Goal: Task Accomplishment & Management: Complete application form

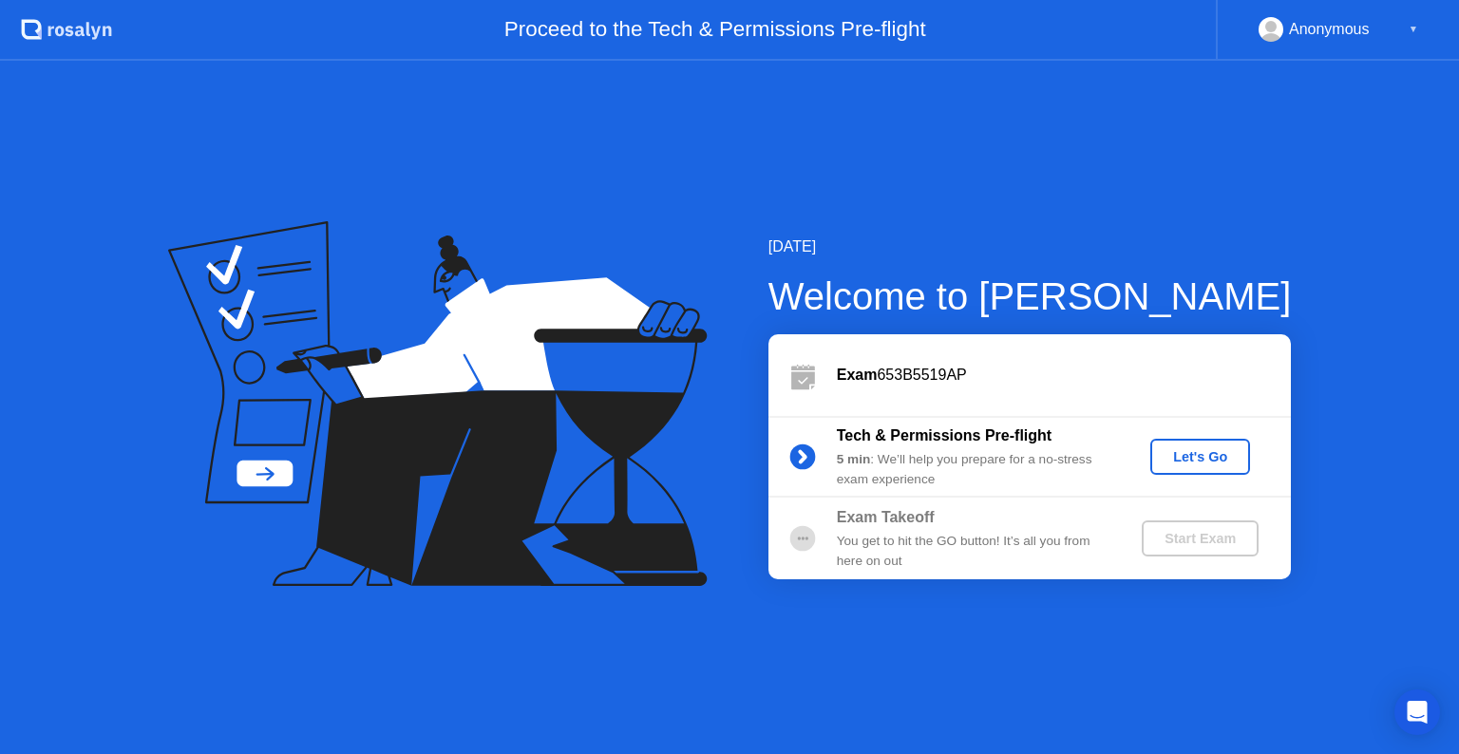
click at [1036, 533] on div "You get to hit the GO button! It’s all you from here on out" at bounding box center [974, 551] width 274 height 39
drag, startPoint x: 1212, startPoint y: 541, endPoint x: 1199, endPoint y: 464, distance: 78.1
click at [1212, 537] on div "Start Exam" at bounding box center [1200, 538] width 102 height 15
click at [1193, 449] on div "Let's Go" at bounding box center [1200, 456] width 85 height 15
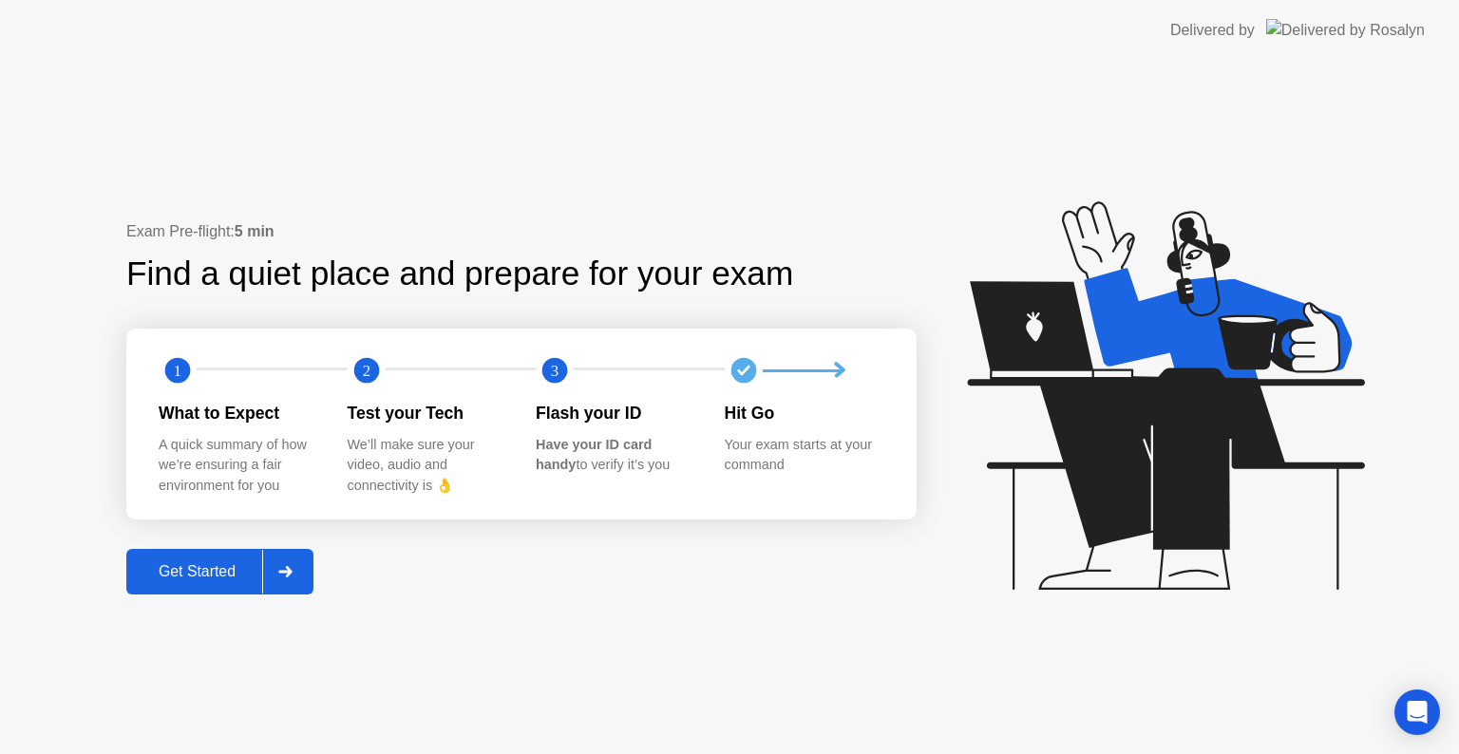
click at [218, 579] on div "Get Started" at bounding box center [197, 571] width 130 height 17
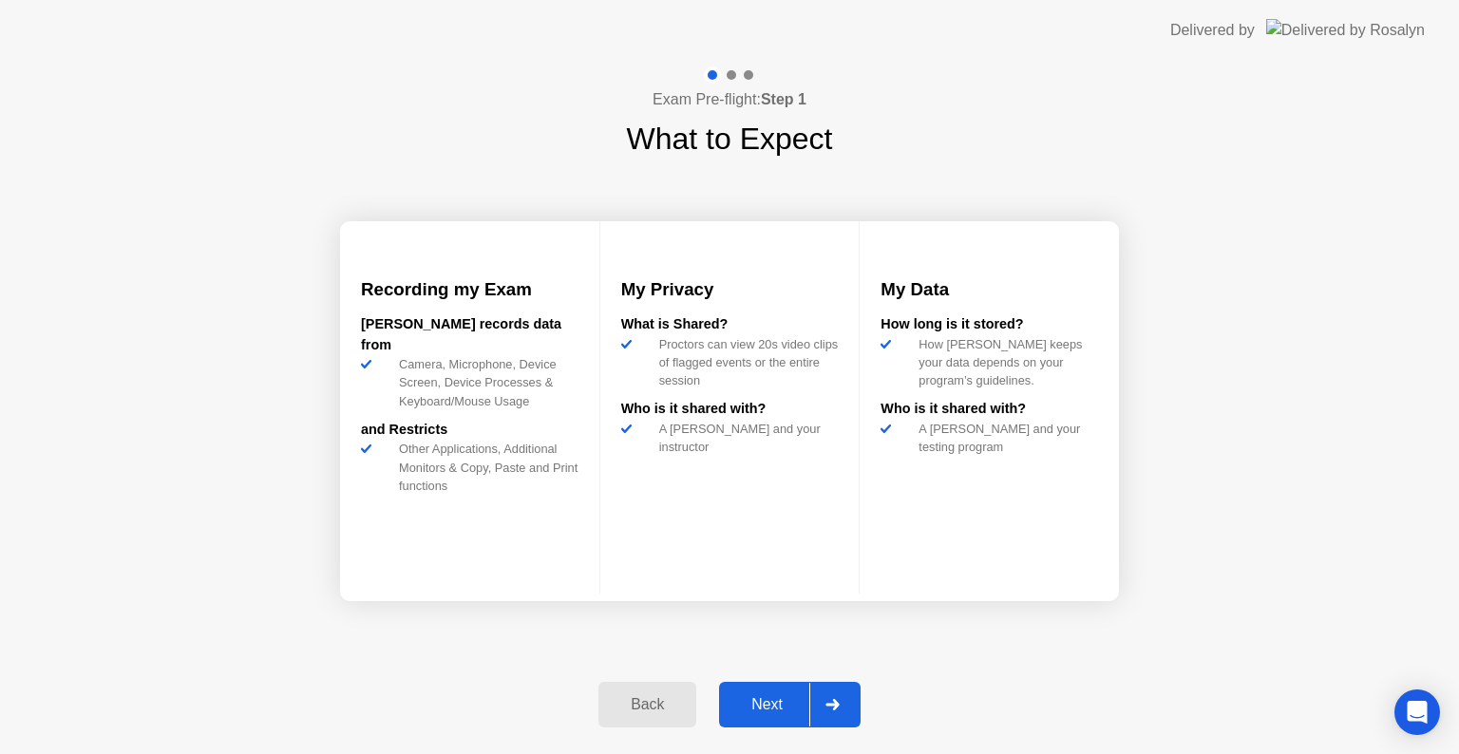
click at [764, 716] on button "Next" at bounding box center [790, 705] width 142 height 46
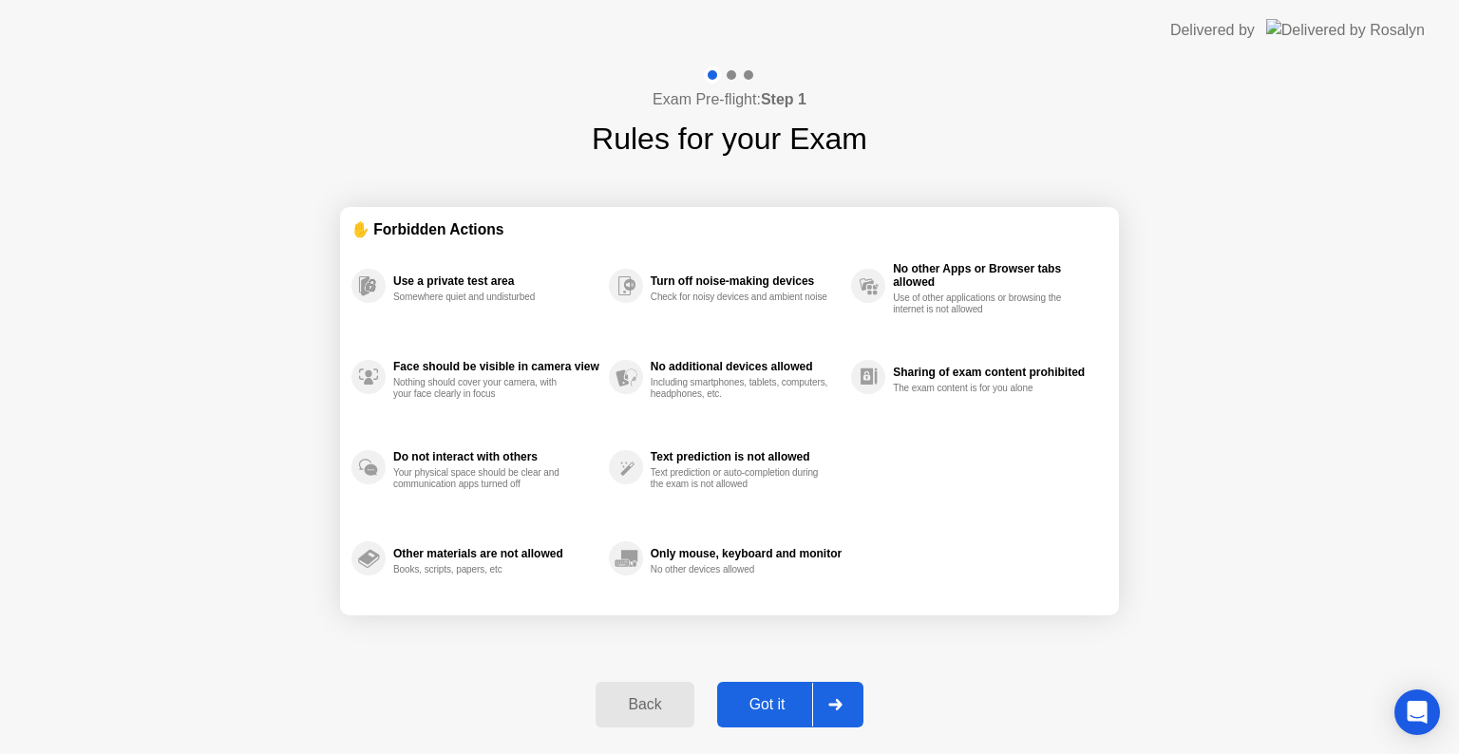
click at [769, 708] on div "Got it" at bounding box center [767, 704] width 89 height 17
select select "**********"
select select "*******"
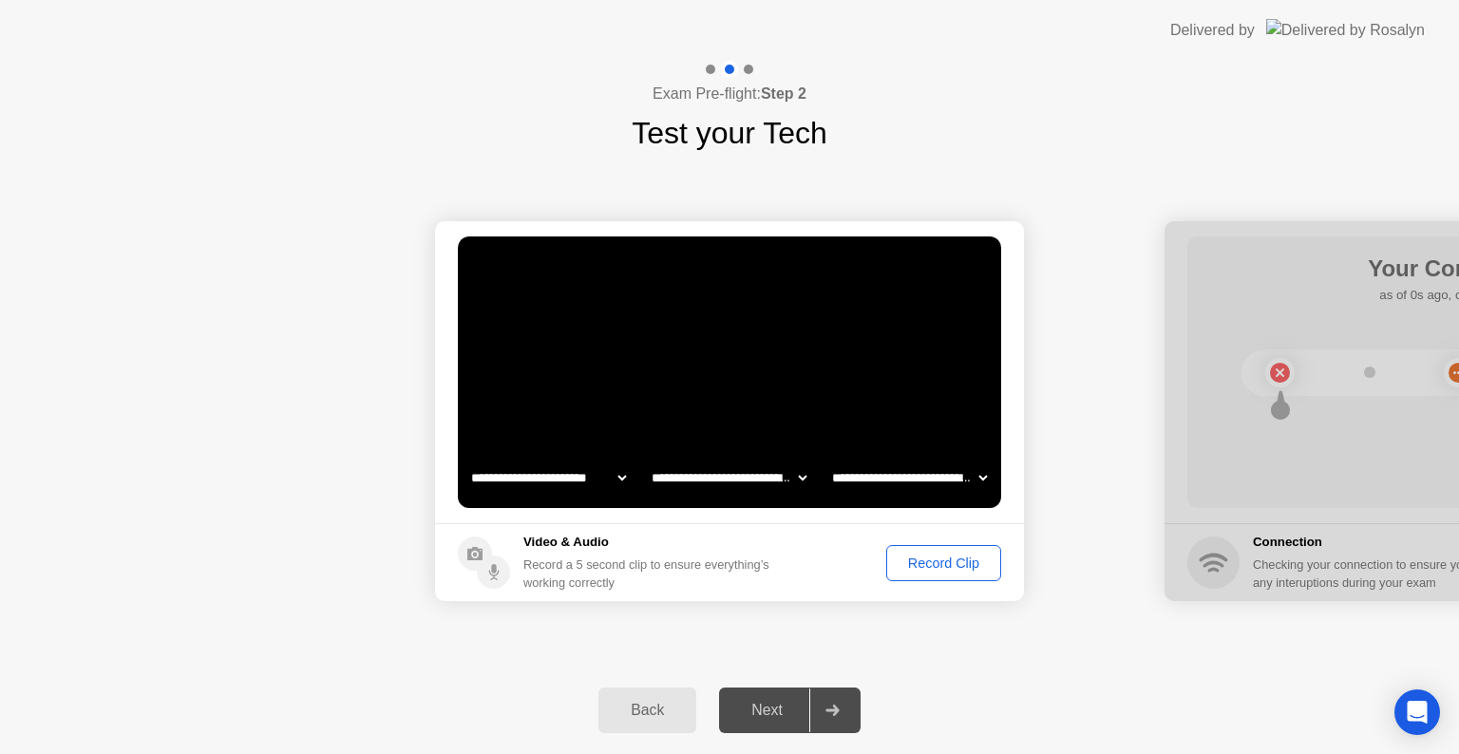
click at [917, 575] on button "Record Clip" at bounding box center [943, 563] width 115 height 36
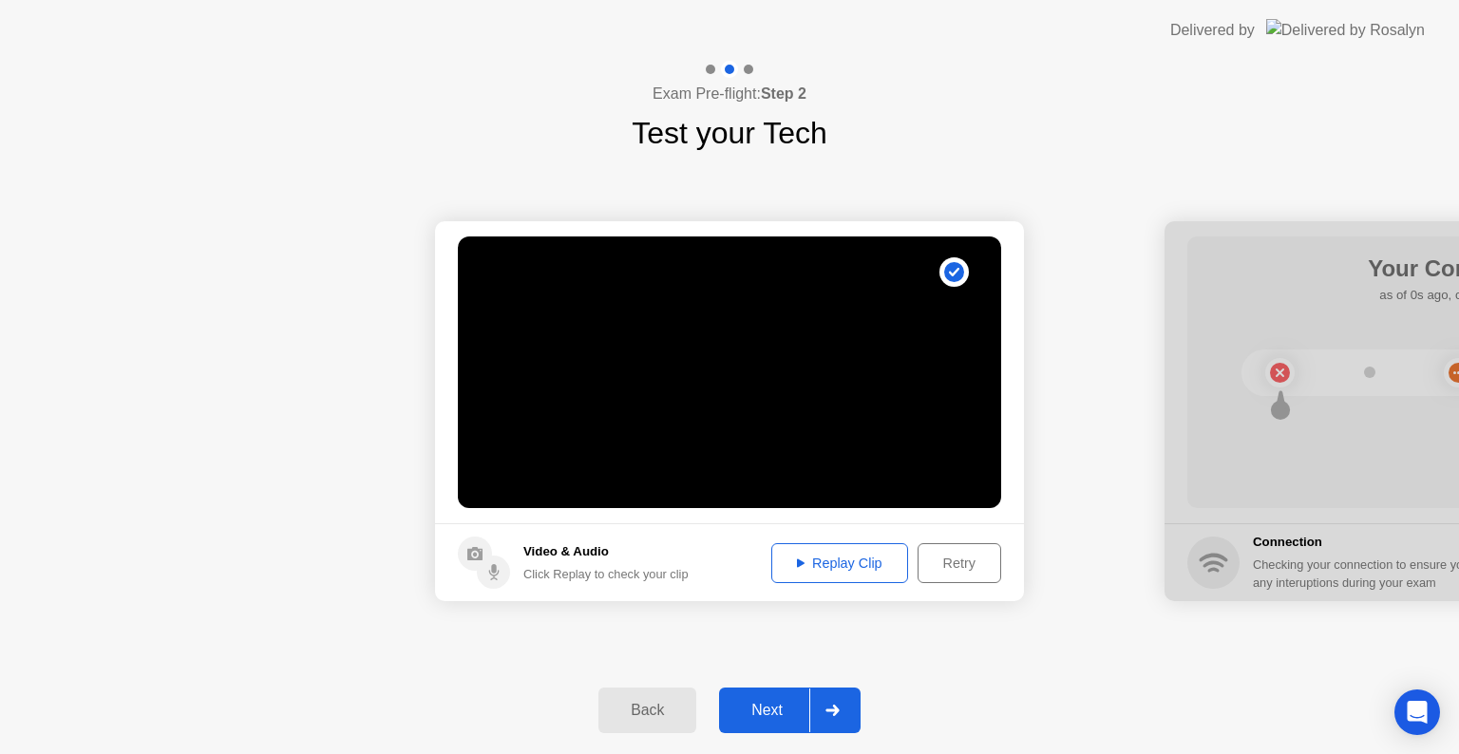
click at [761, 732] on button "Next" at bounding box center [790, 711] width 142 height 46
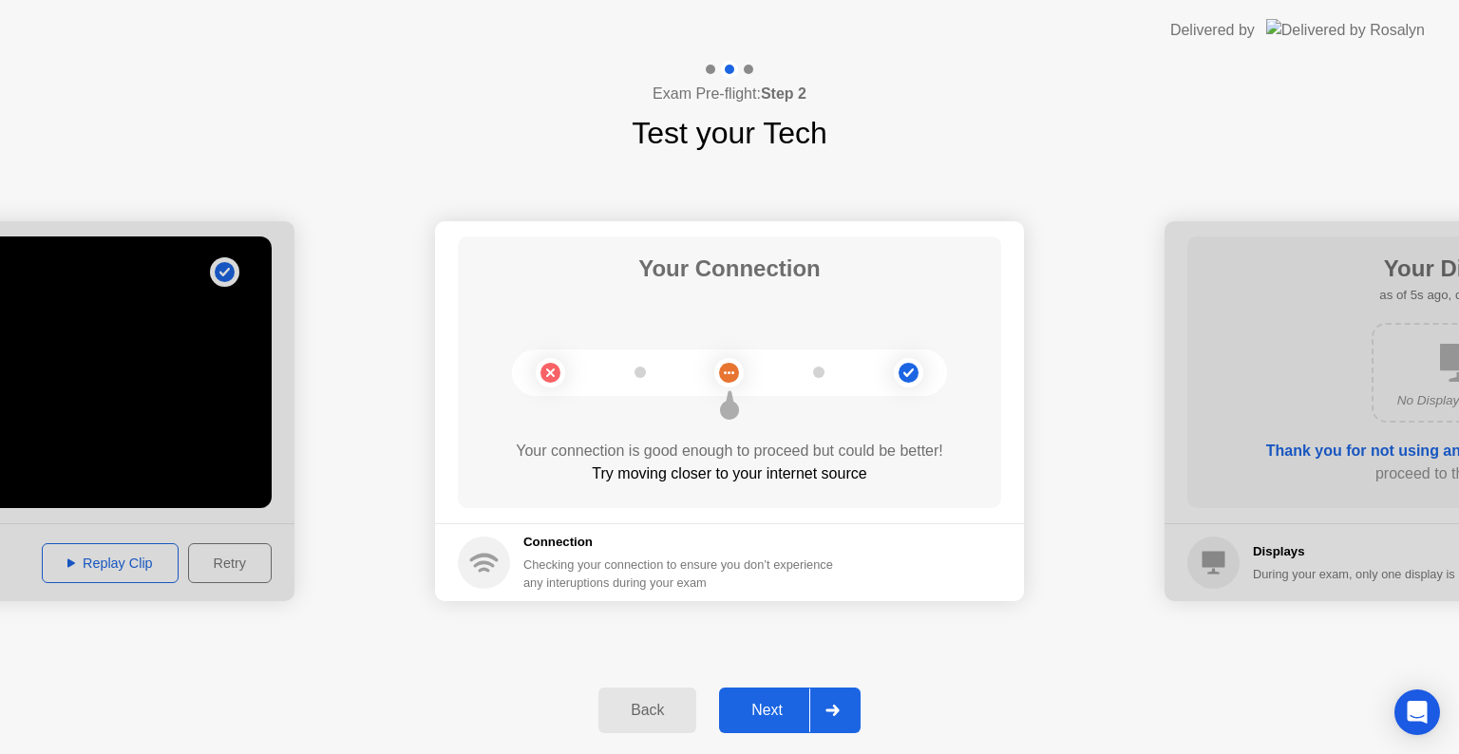
click at [787, 704] on div "Next" at bounding box center [767, 710] width 85 height 17
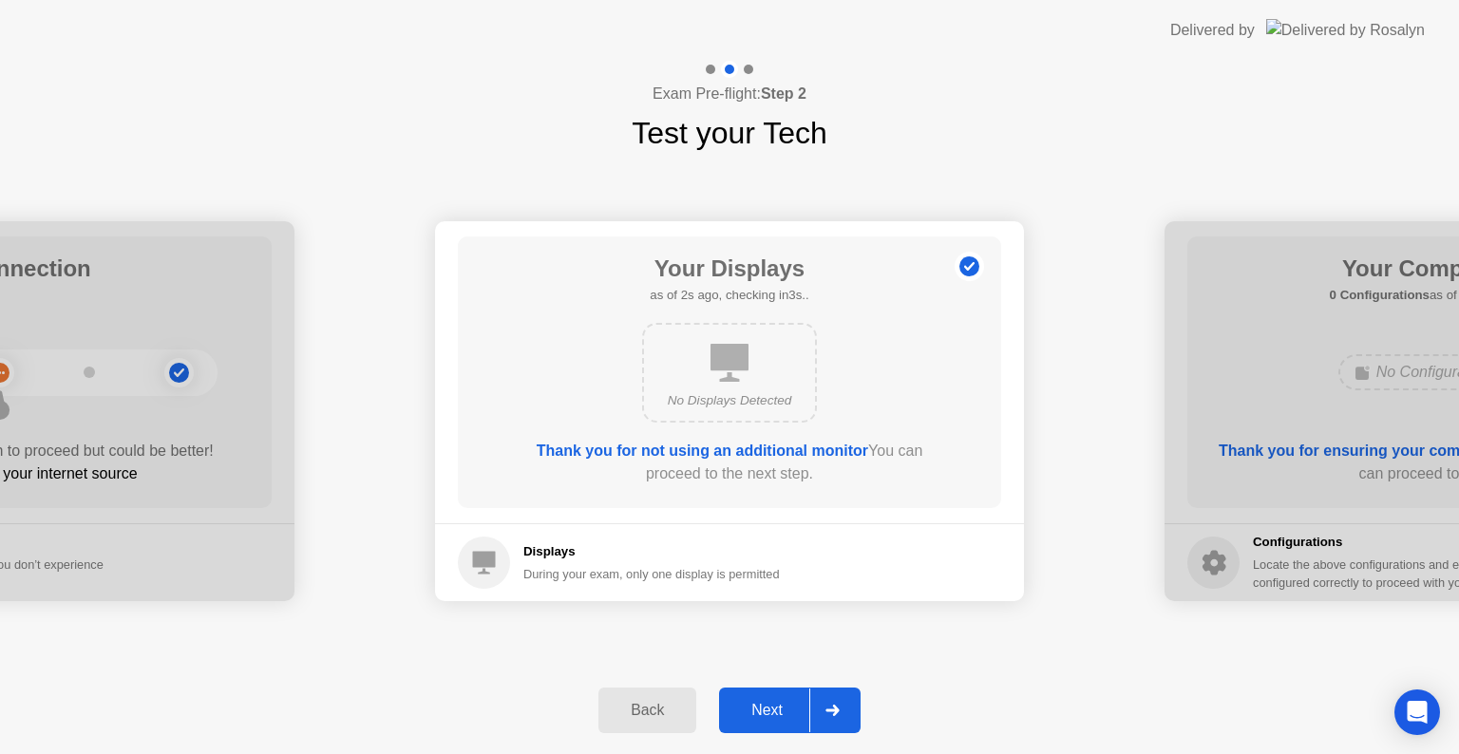
click at [787, 704] on div "Next" at bounding box center [767, 710] width 85 height 17
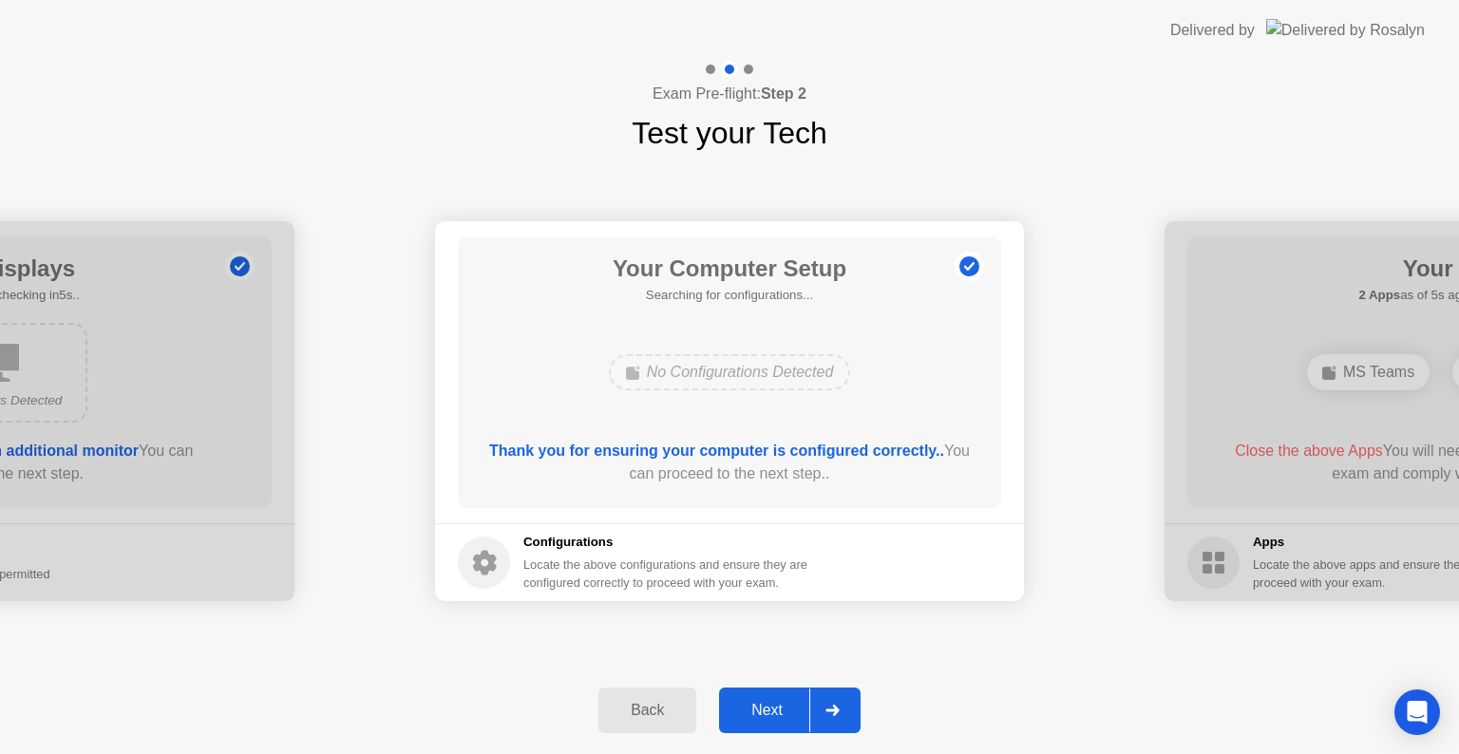
click at [787, 704] on div "Next" at bounding box center [767, 710] width 85 height 17
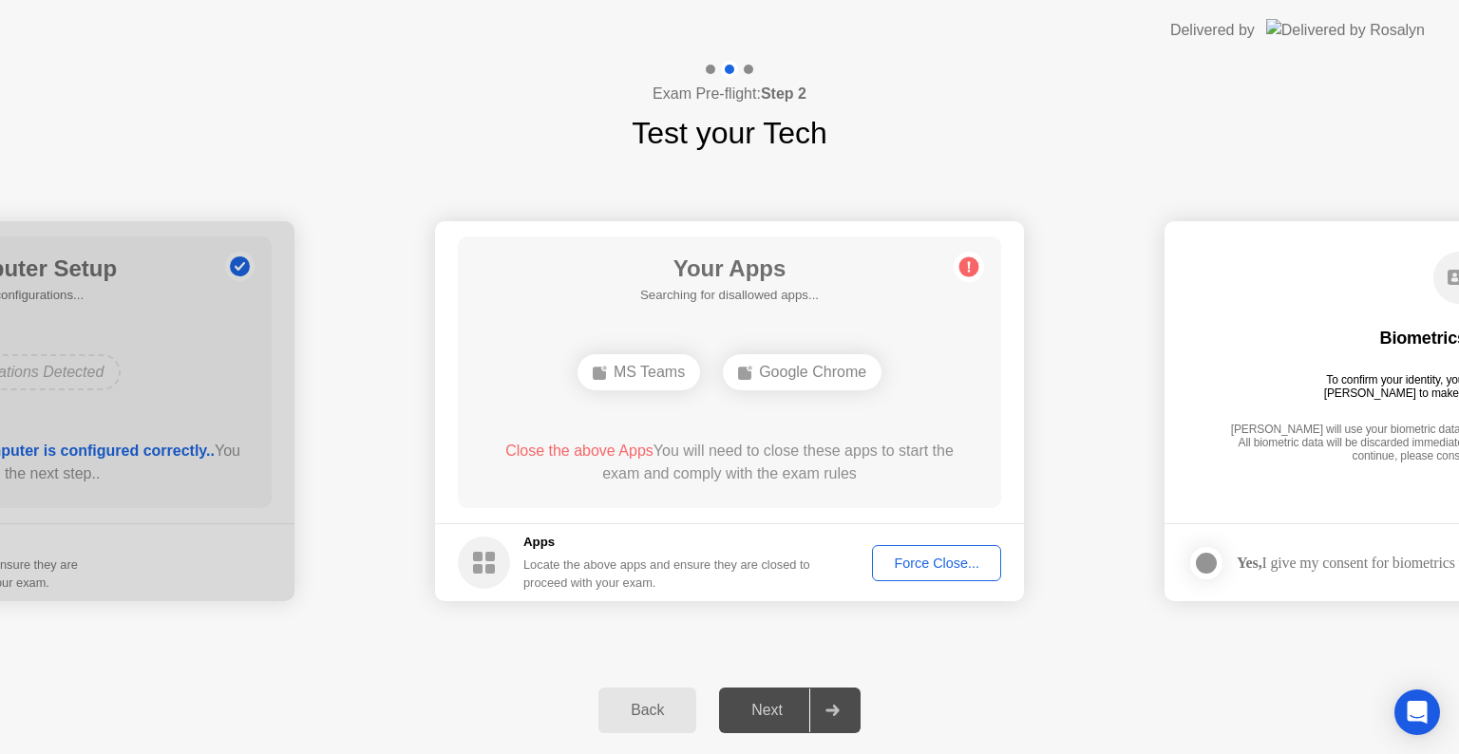
click at [787, 704] on div "Next" at bounding box center [767, 710] width 85 height 17
click at [826, 461] on div "Close the above Apps You will need to close these apps to start the exam and co…" at bounding box center [729, 463] width 489 height 46
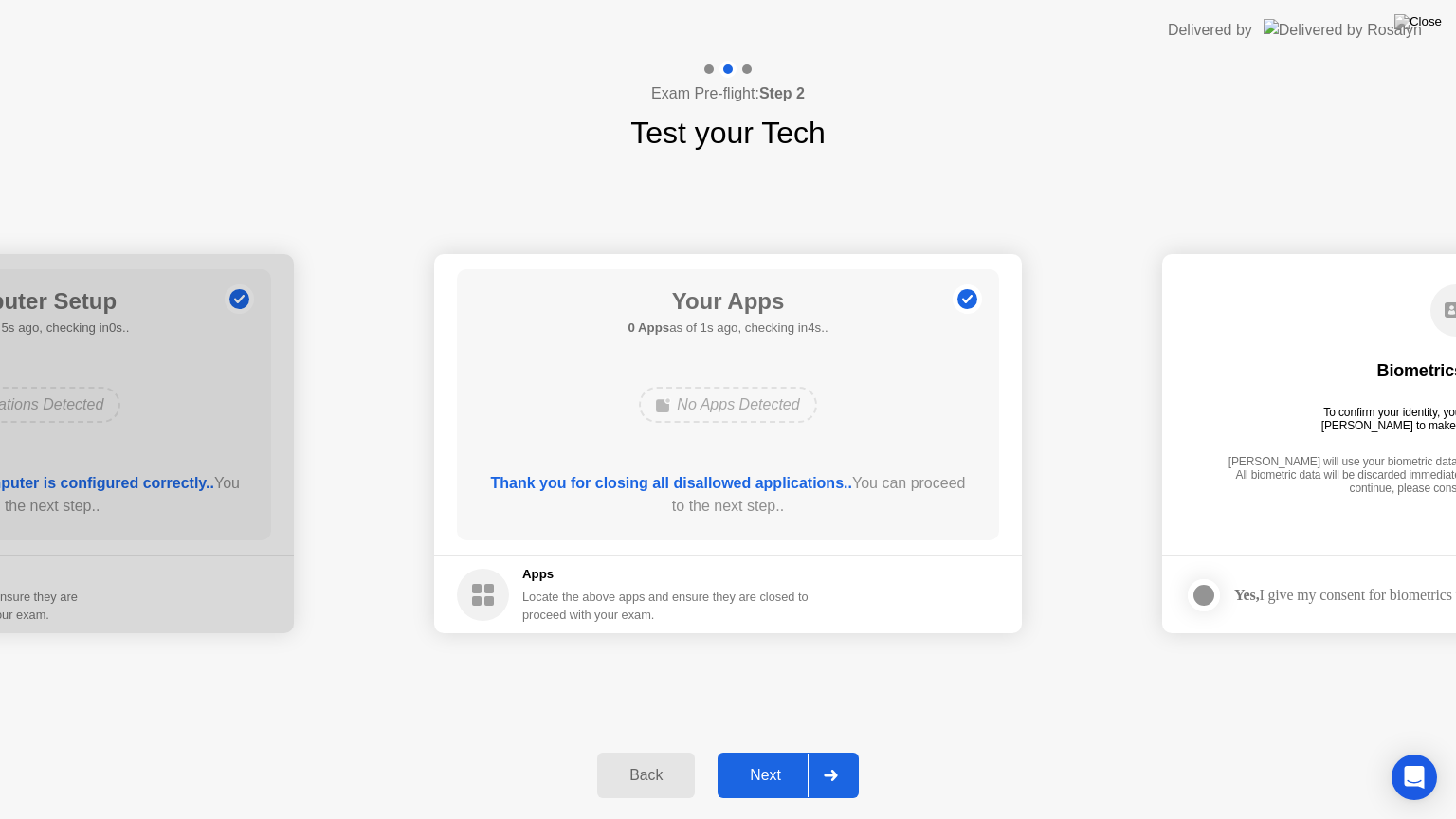
click at [762, 751] on button "Next" at bounding box center [788, 775] width 142 height 46
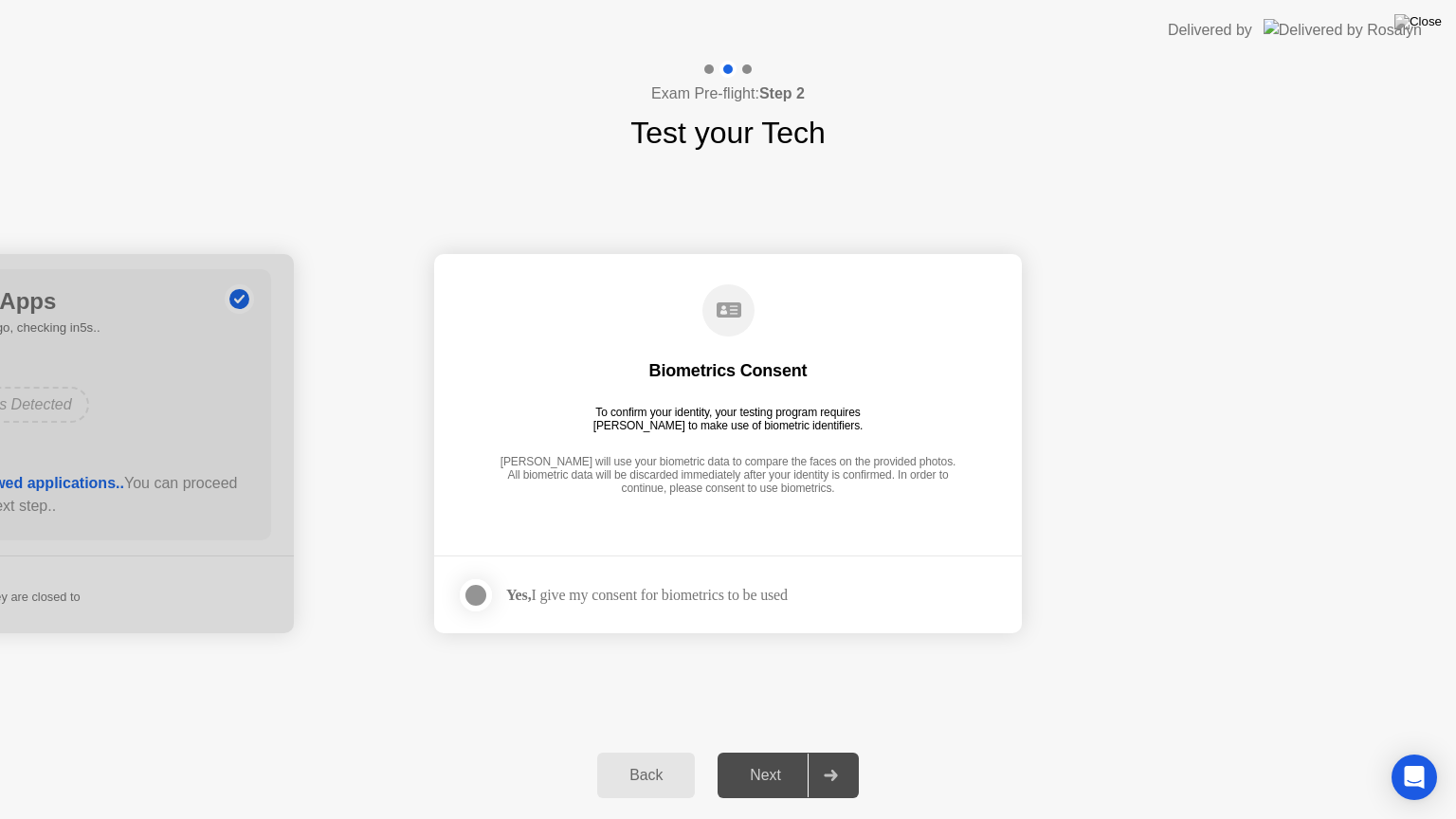
click at [757, 751] on div "Next" at bounding box center [765, 775] width 85 height 17
click at [767, 751] on div "Next" at bounding box center [765, 775] width 85 height 17
click at [481, 591] on div at bounding box center [475, 595] width 23 height 23
click at [804, 751] on div "Next" at bounding box center [765, 775] width 85 height 17
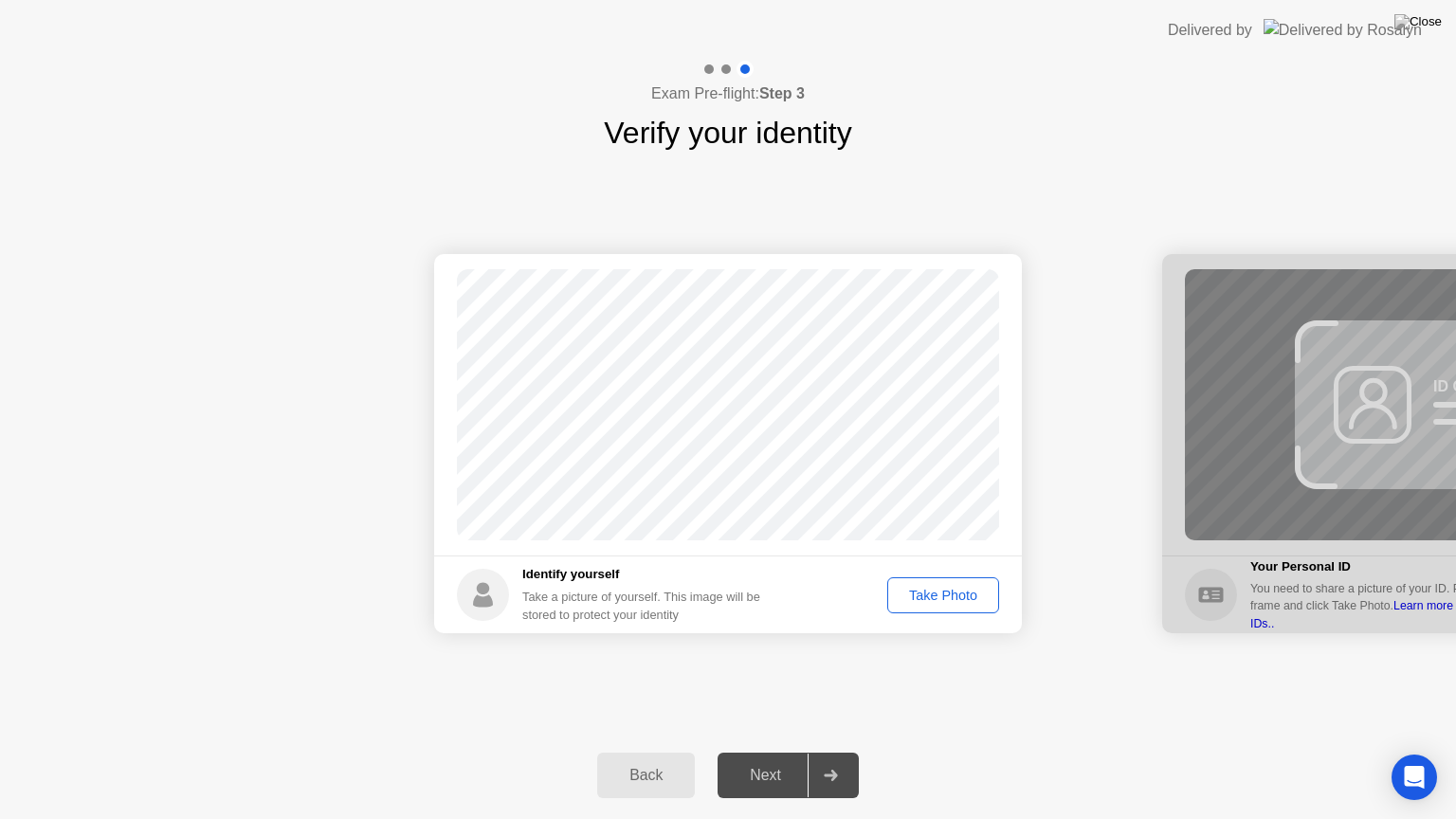
click at [960, 591] on div "Take Photo" at bounding box center [943, 595] width 99 height 15
click at [783, 751] on div "Next" at bounding box center [765, 775] width 85 height 17
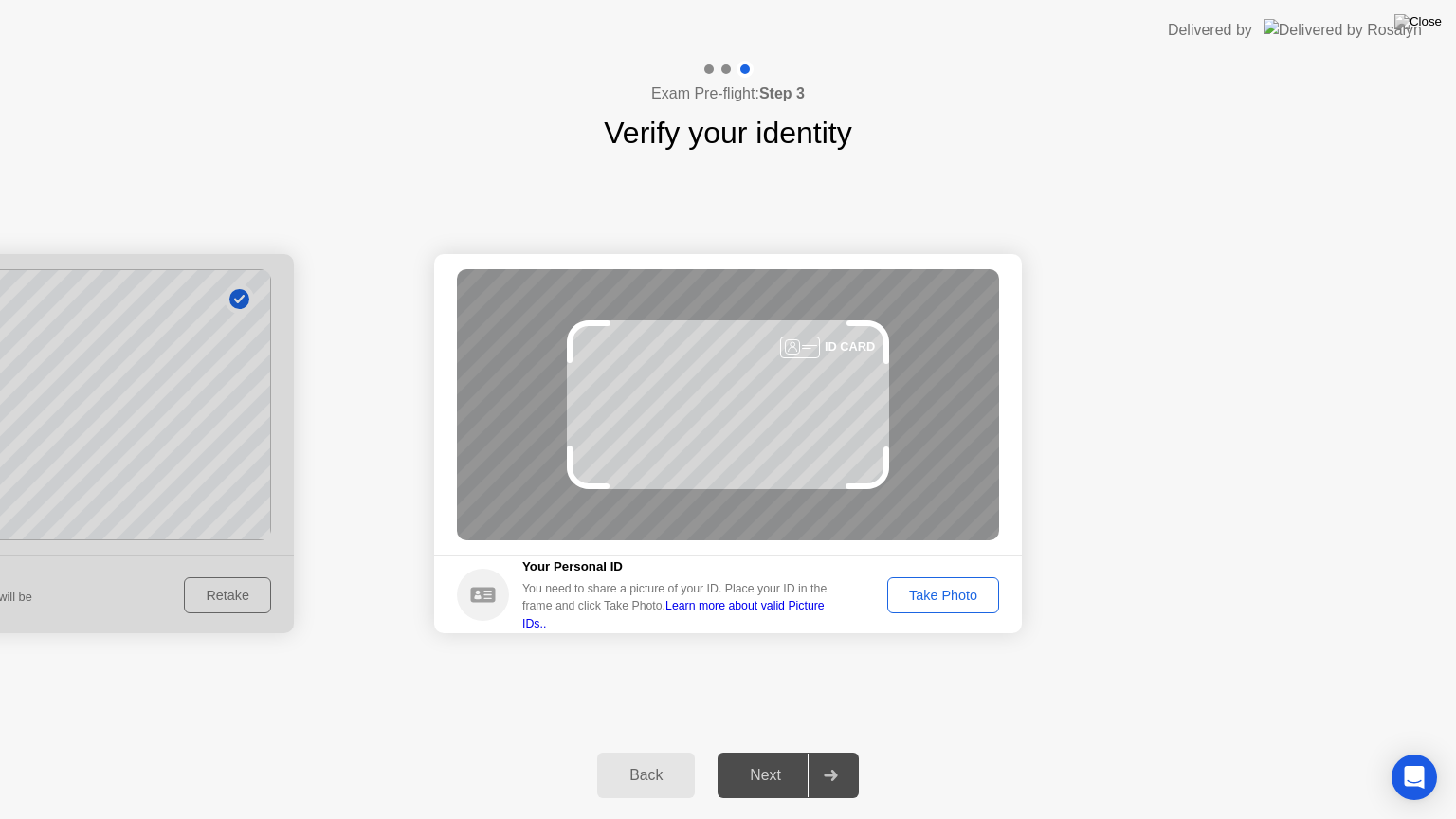
click at [928, 601] on div "Take Photo" at bounding box center [943, 595] width 99 height 15
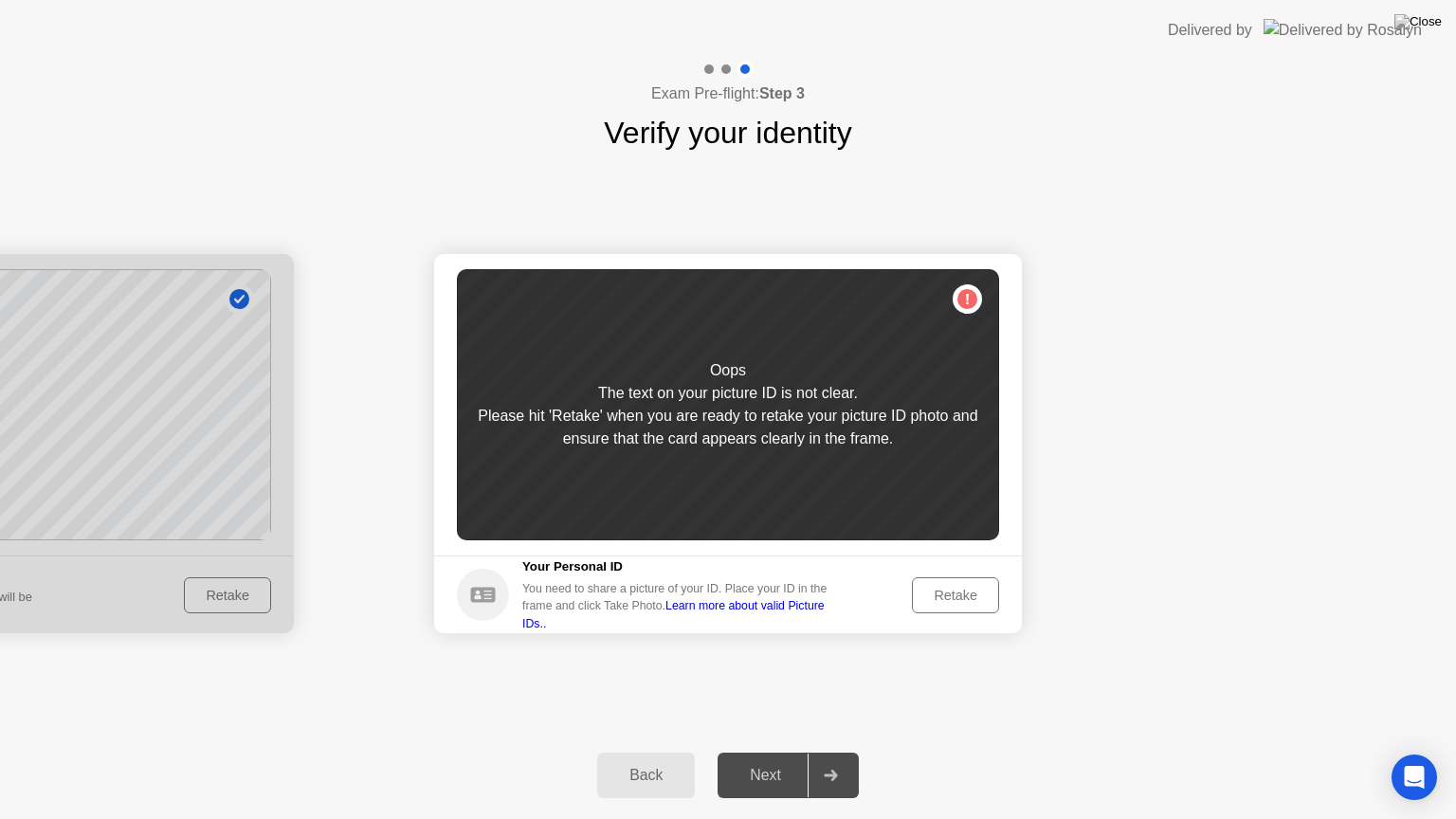
click at [953, 599] on div "Retake" at bounding box center [955, 595] width 74 height 15
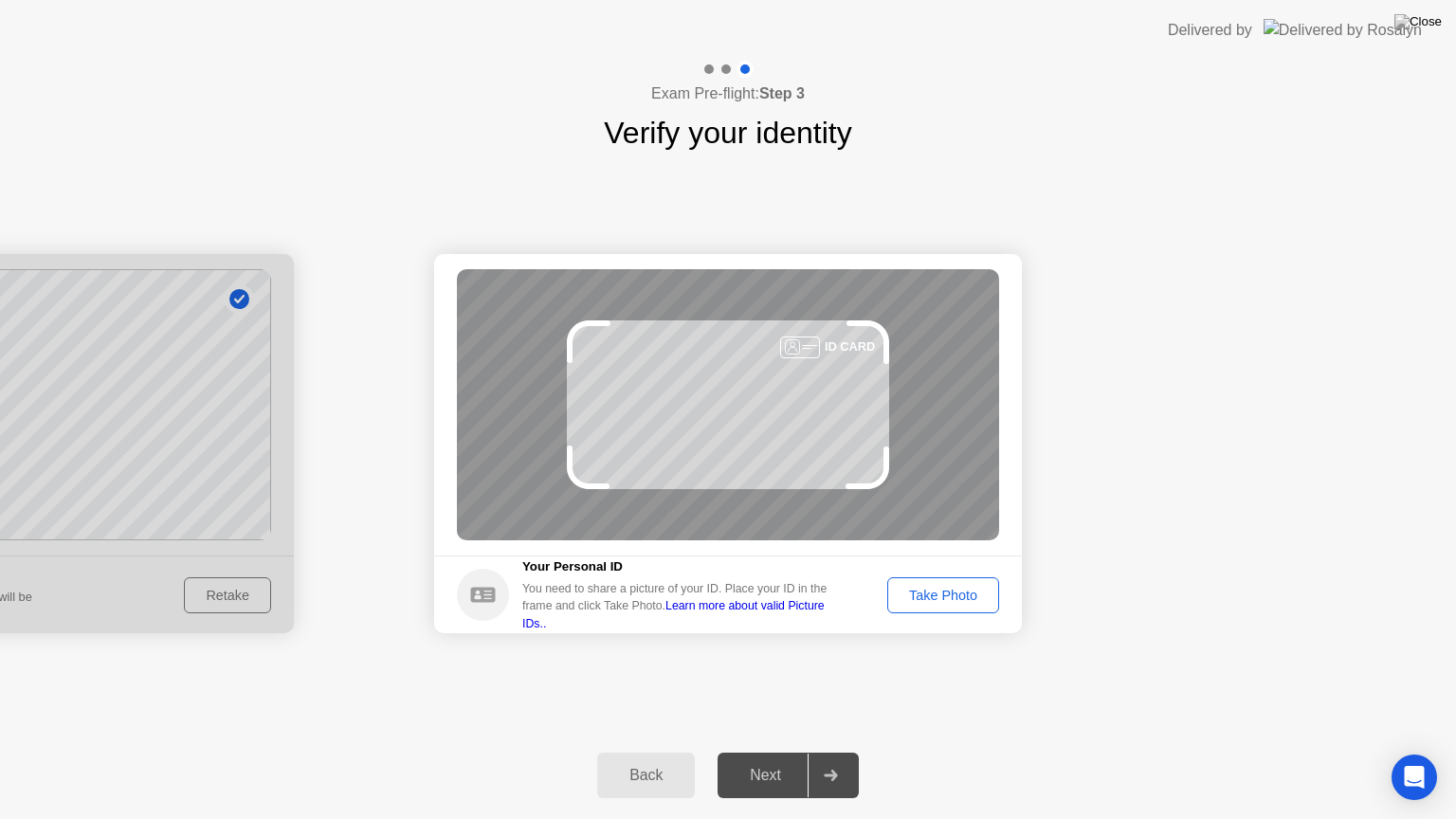
click at [969, 607] on button "Take Photo" at bounding box center [943, 596] width 112 height 36
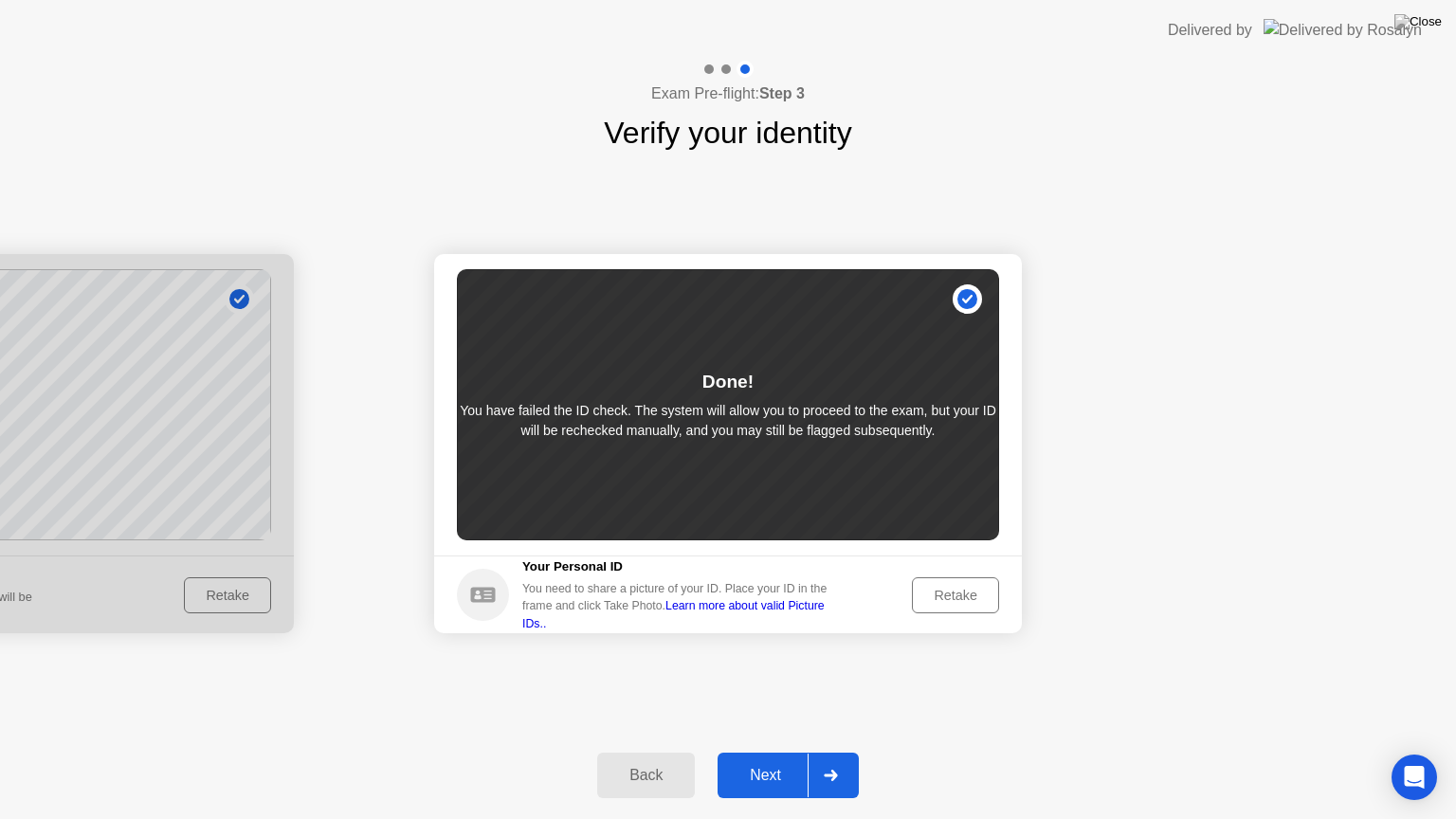
click at [756, 751] on button "Next" at bounding box center [788, 775] width 142 height 46
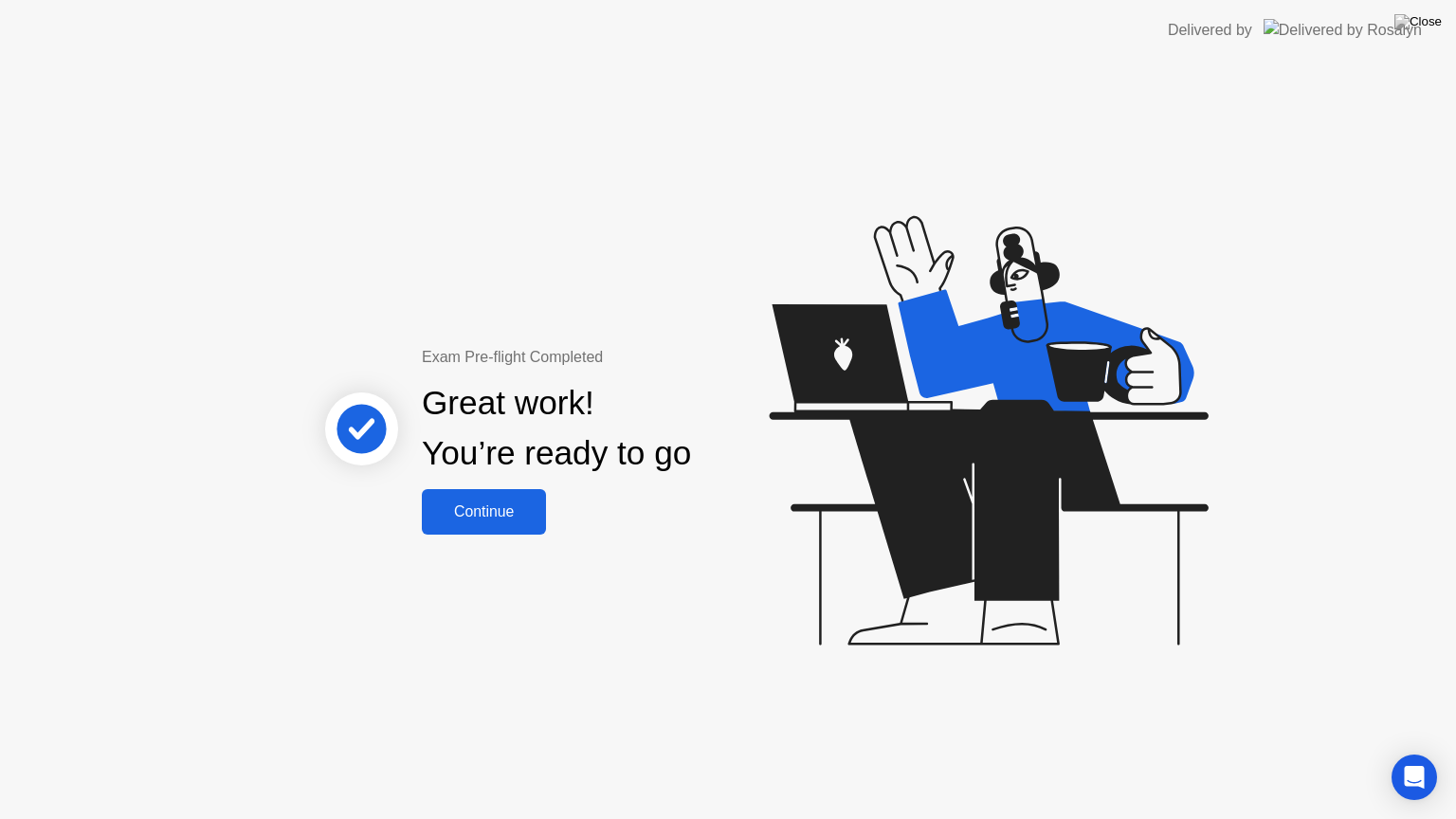
click at [495, 513] on div "Continue" at bounding box center [483, 511] width 113 height 17
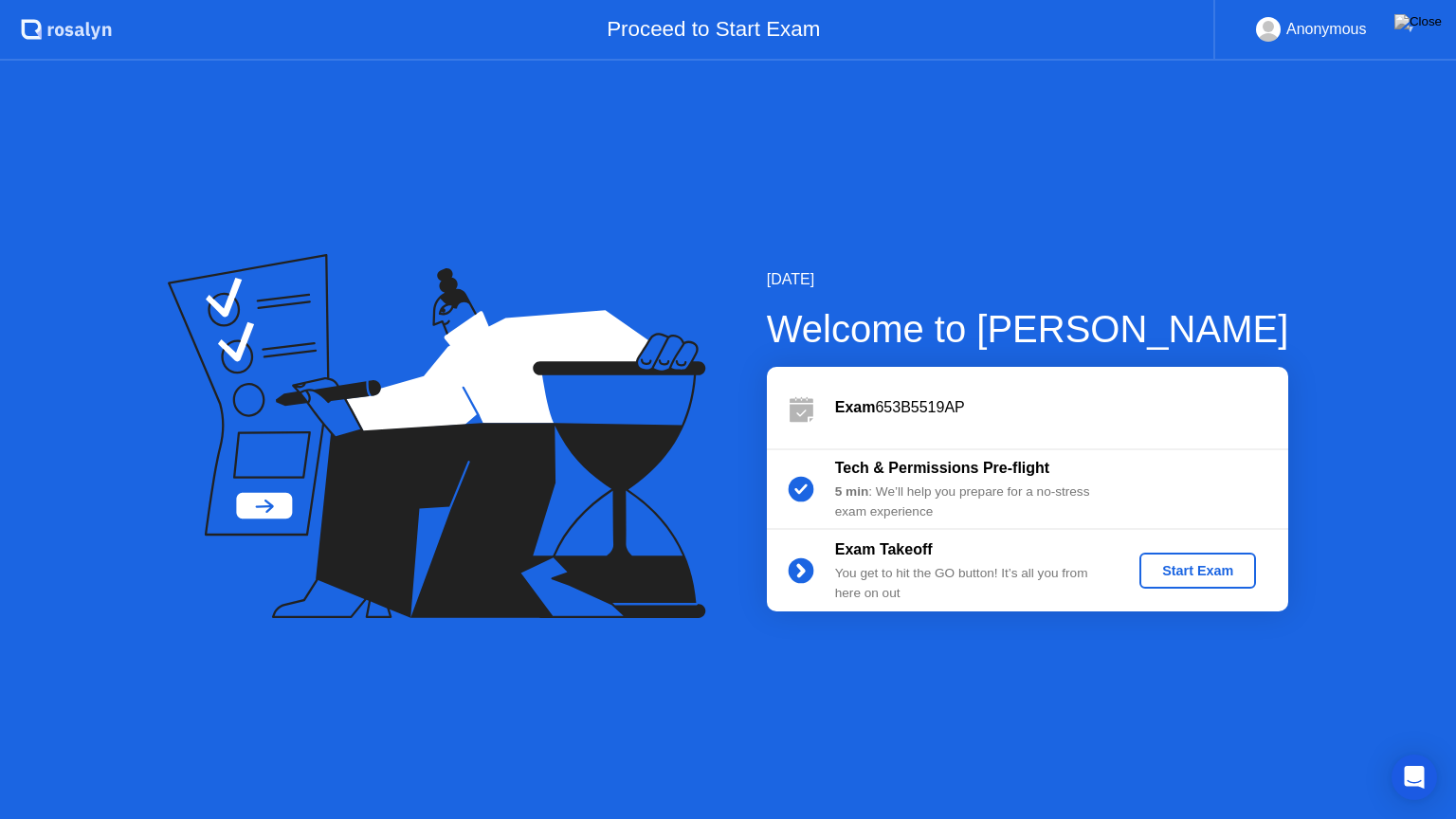
click at [1181, 575] on div "Start Exam" at bounding box center [1198, 570] width 102 height 15
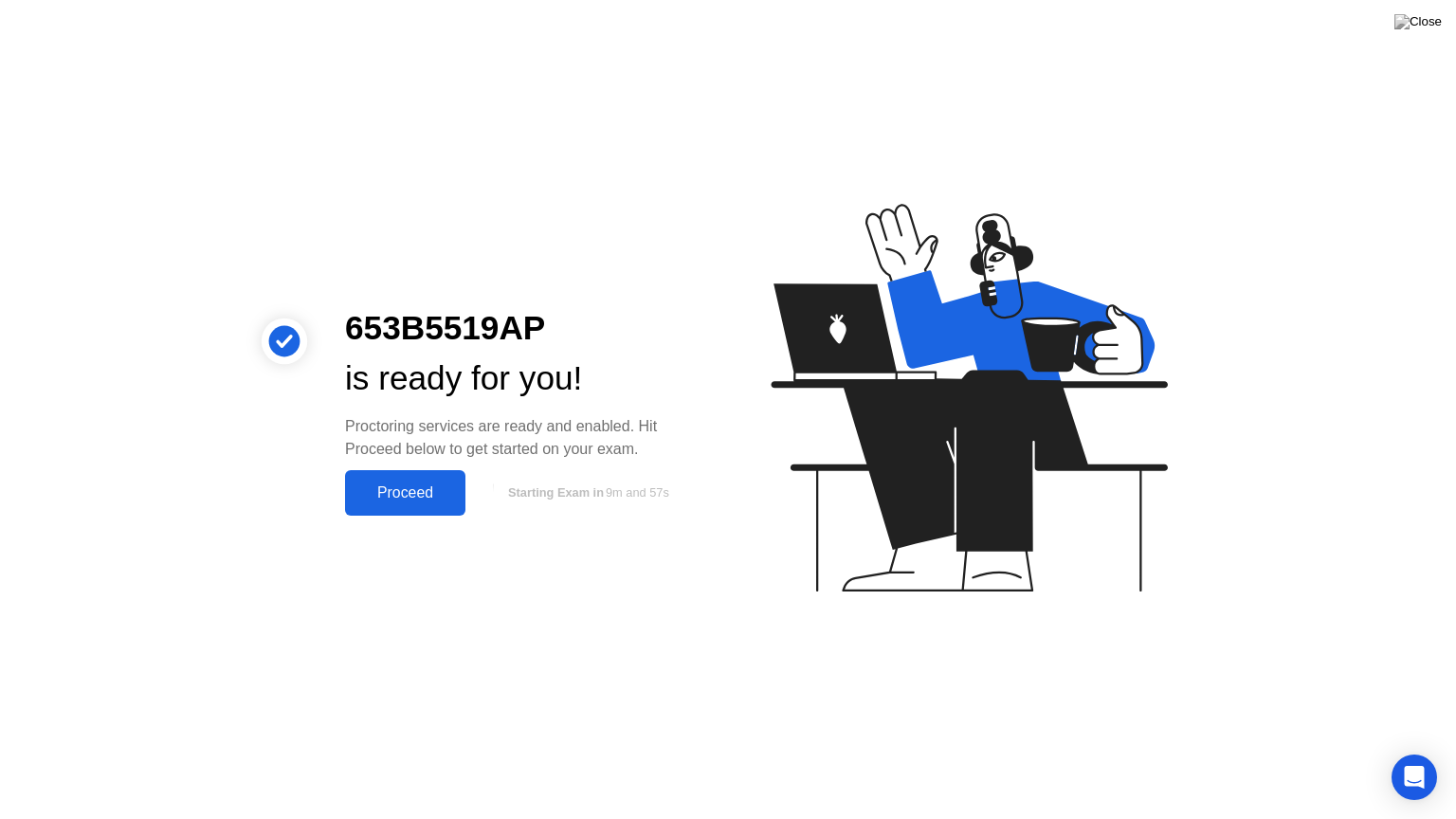
click at [401, 484] on div "Proceed" at bounding box center [404, 492] width 109 height 17
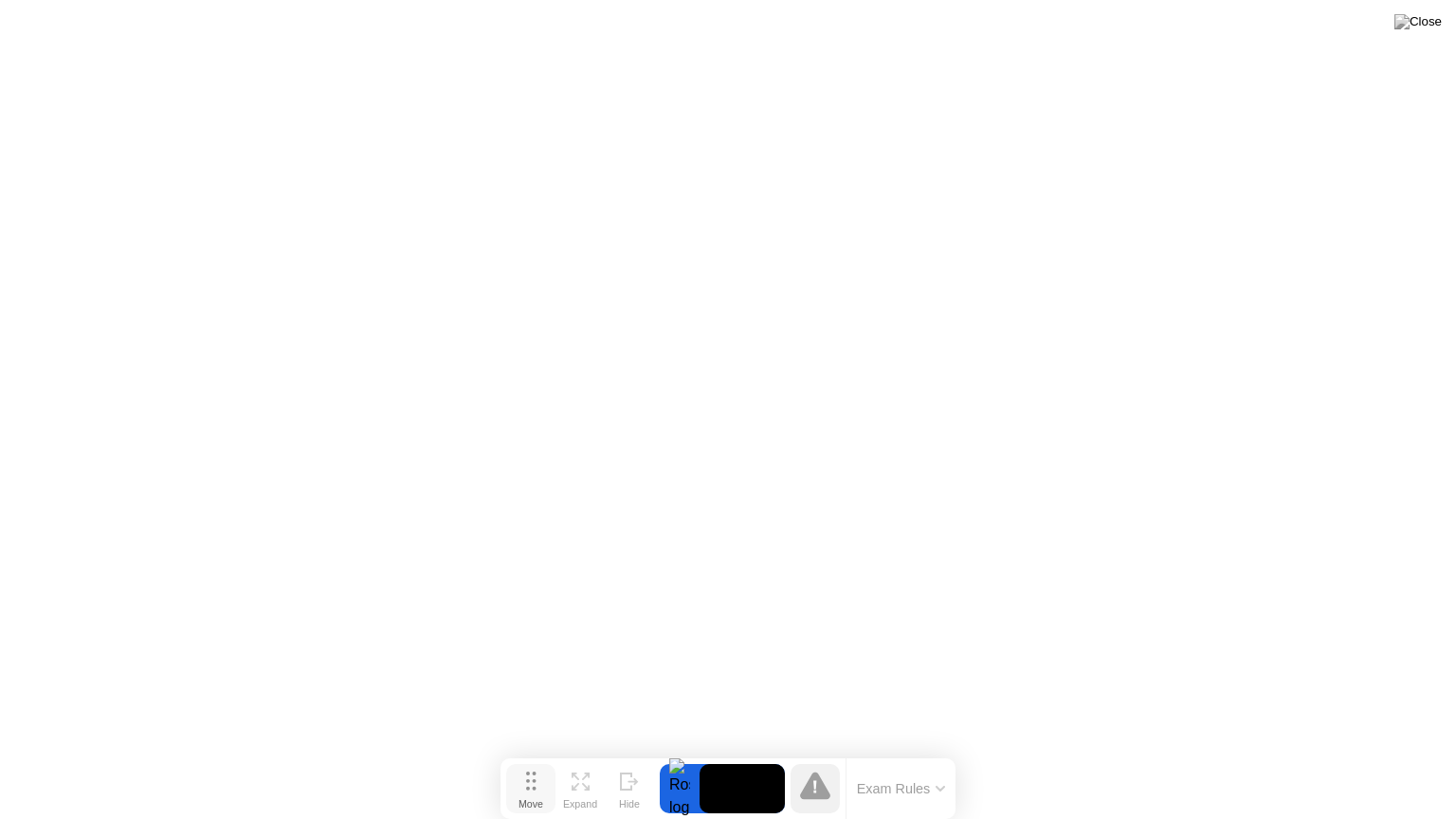
click at [533, 751] on div "Move" at bounding box center [531, 803] width 25 height 11
click at [580, 751] on div "Expand" at bounding box center [580, 803] width 34 height 11
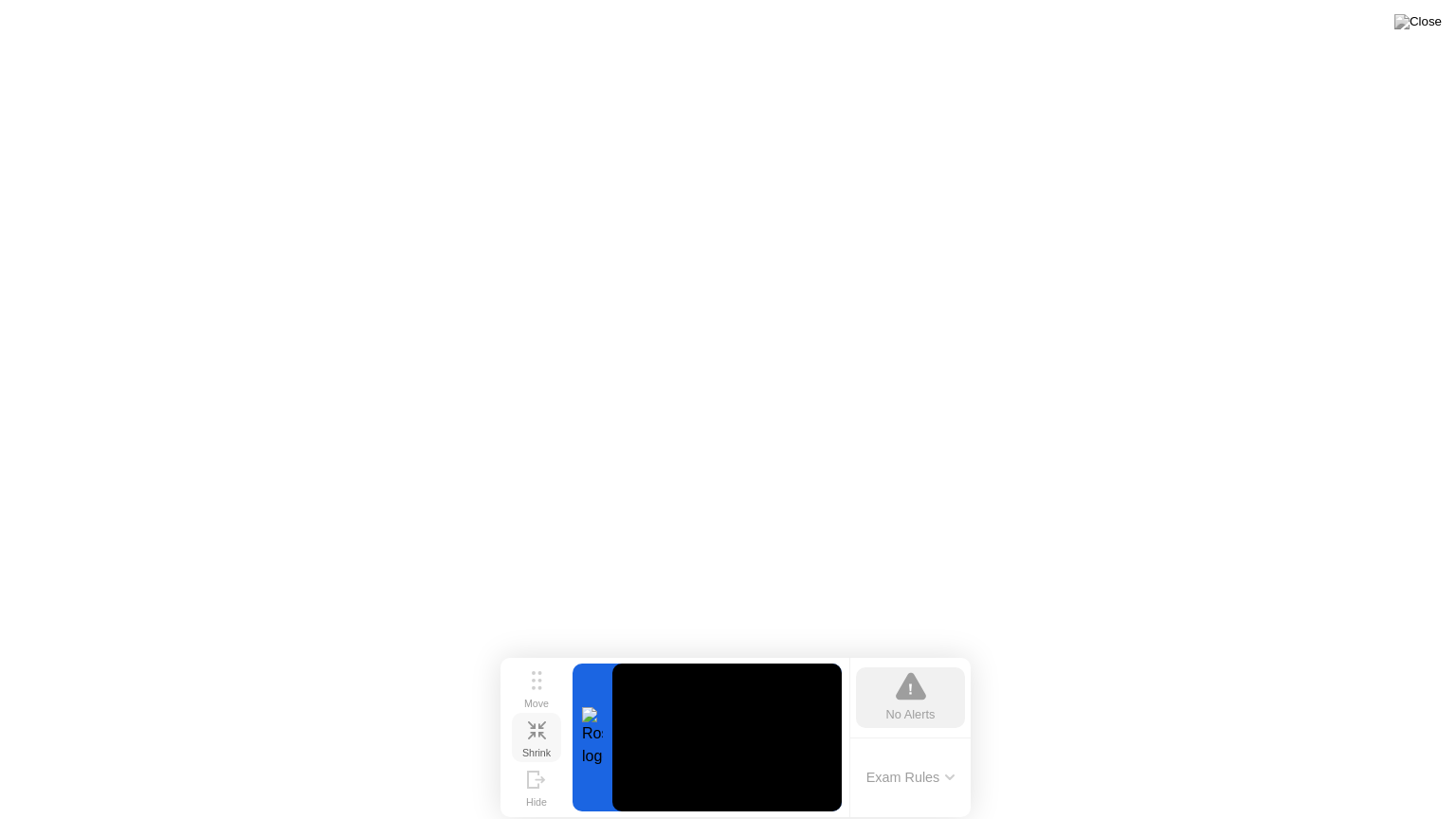
click at [531, 721] on icon at bounding box center [537, 730] width 18 height 18
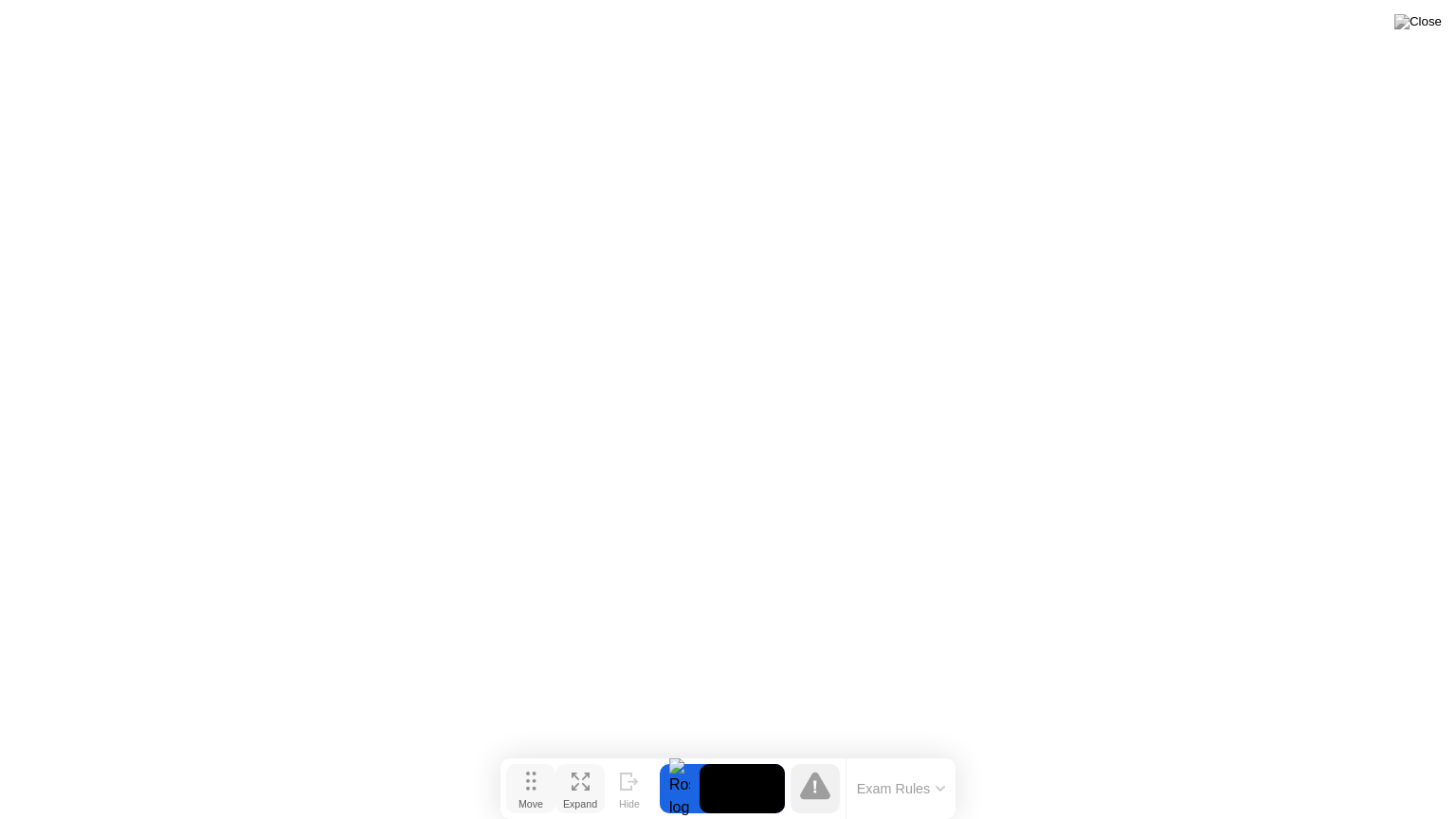
click at [540, 751] on div "Move" at bounding box center [531, 803] width 25 height 11
click at [537, 751] on div "Move" at bounding box center [531, 803] width 25 height 11
click at [638, 751] on div "Hide" at bounding box center [629, 803] width 21 height 11
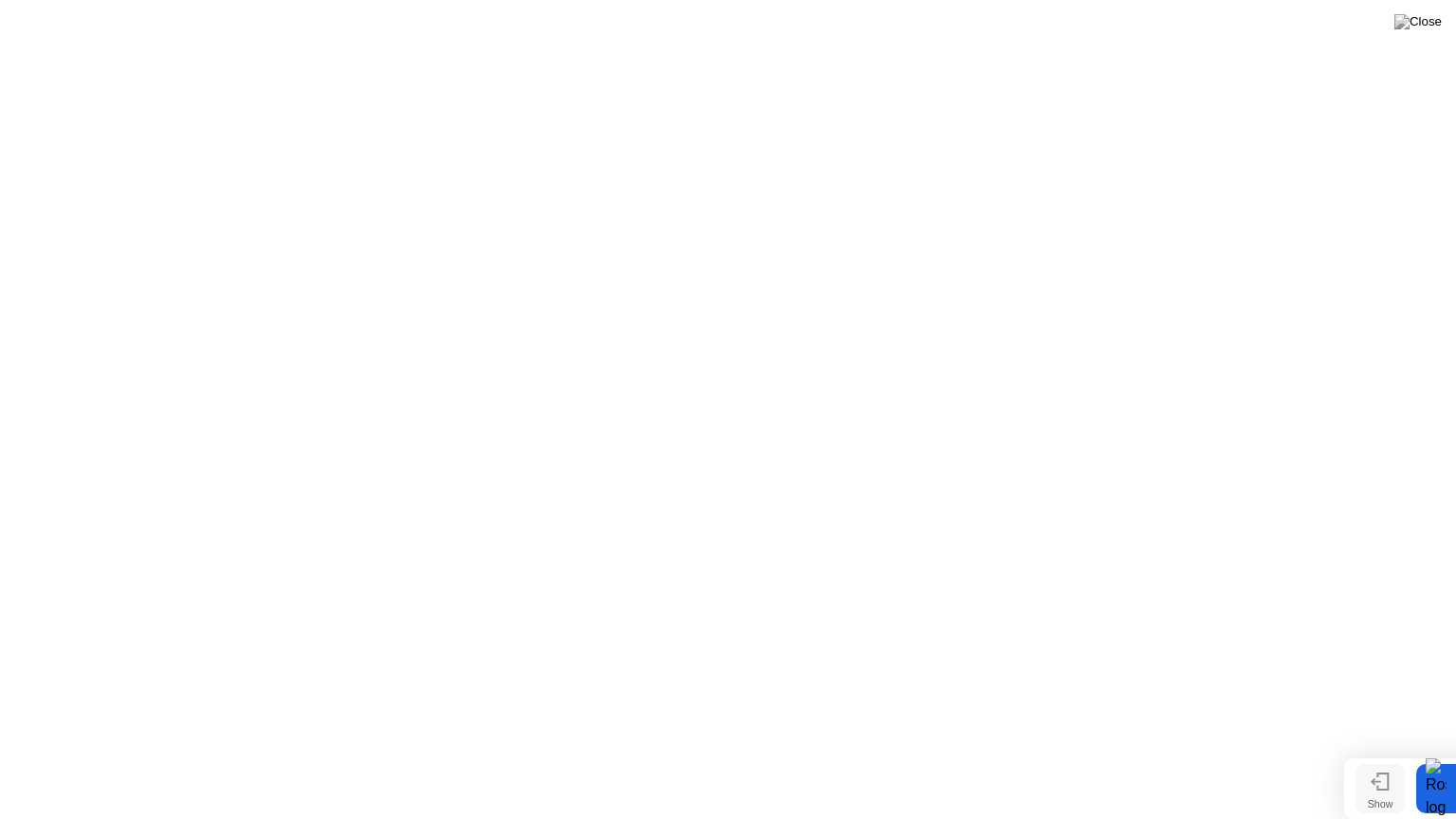
click at [1375, 751] on icon at bounding box center [1380, 781] width 19 height 18
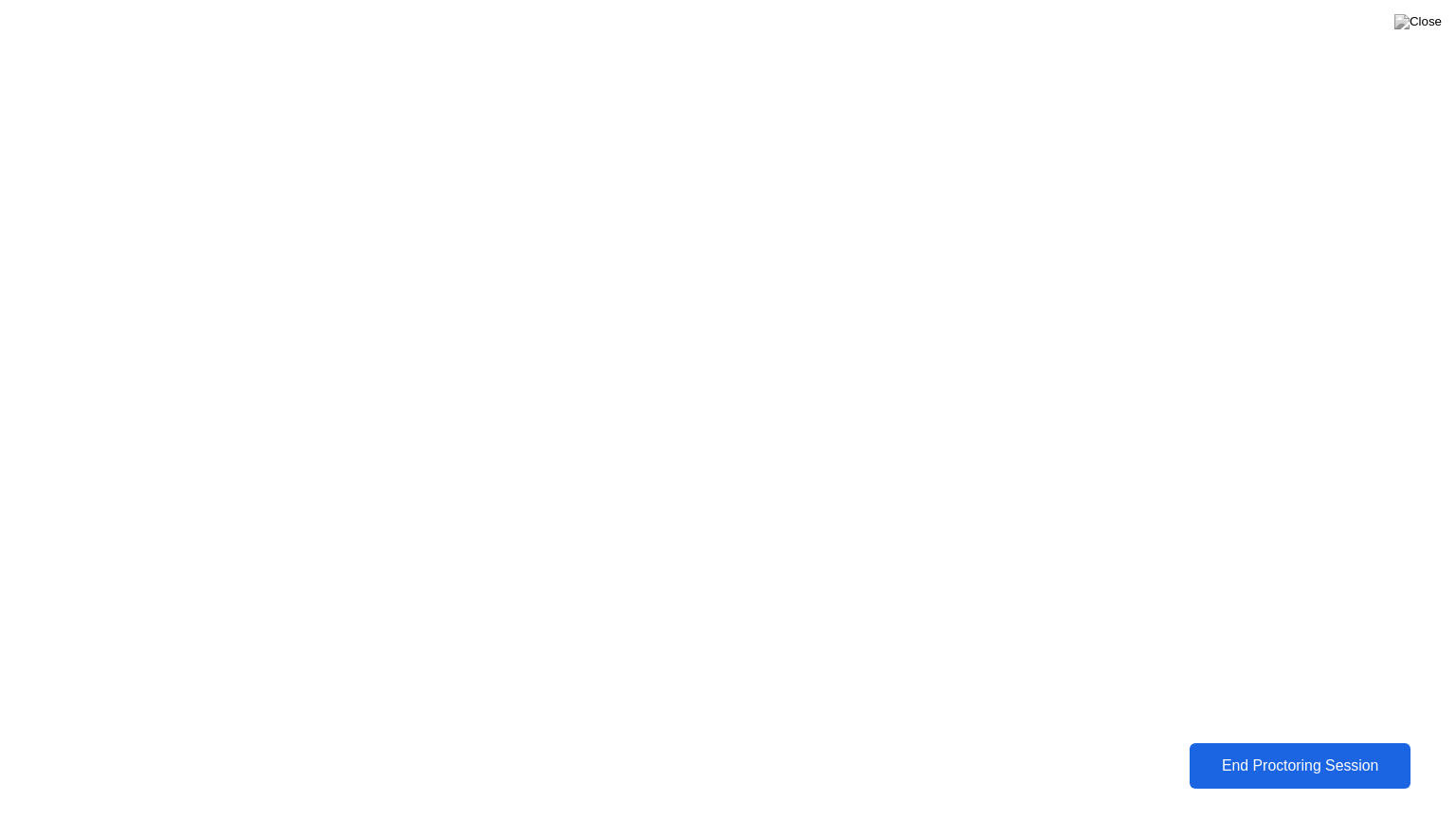
click at [1244, 750] on button "End Proctoring Session" at bounding box center [1299, 766] width 222 height 46
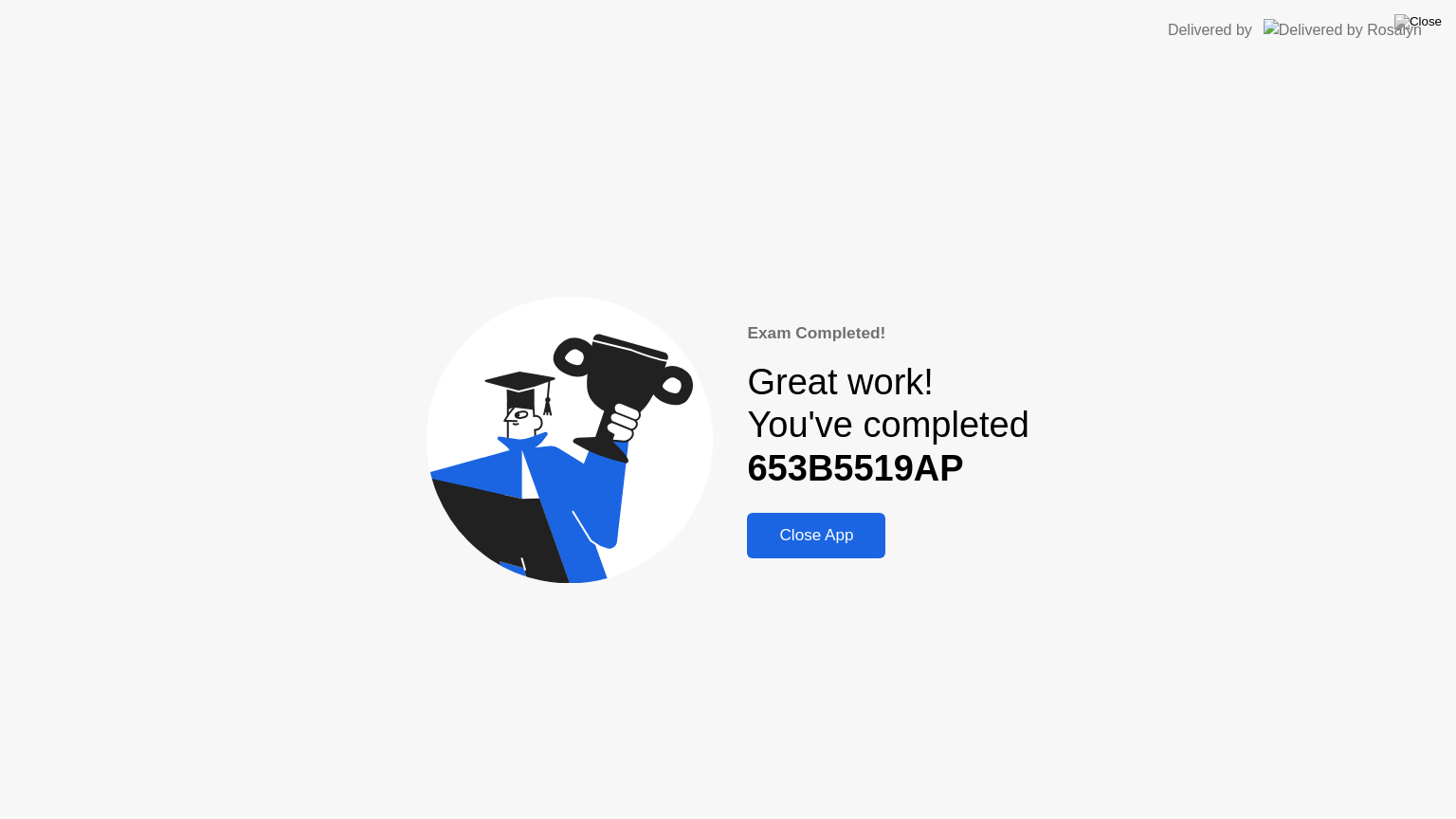
click at [837, 550] on button "Close App" at bounding box center [816, 536] width 139 height 46
